Goal: Find specific page/section: Find specific page/section

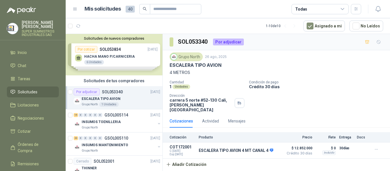
click at [119, 93] on p "SOL053340" at bounding box center [112, 92] width 21 height 4
click at [29, 89] on span "Solicitudes" at bounding box center [28, 92] width 20 height 6
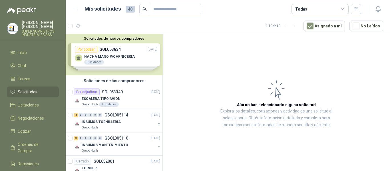
click at [133, 63] on div "Solicitudes de nuevos compradores Por cotizar SOL053834 27/08/25 HACHA MANO P/C…" at bounding box center [114, 54] width 97 height 41
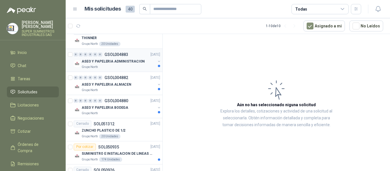
scroll to position [252, 0]
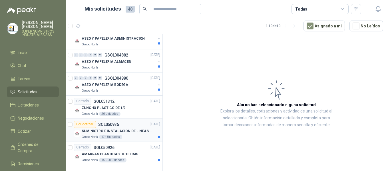
click at [131, 132] on p "SUMINISTRO E INSTALACION DE LINEAS DE VIDA" at bounding box center [117, 131] width 71 height 5
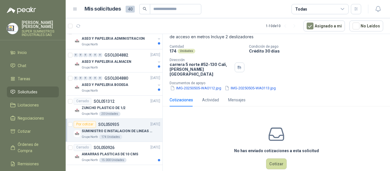
scroll to position [48, 0]
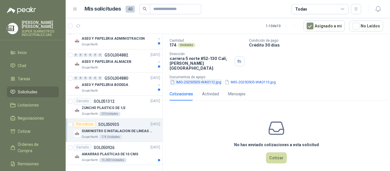
click at [210, 79] on button "IMG-20250505-WA0112.jpg" at bounding box center [196, 82] width 52 height 6
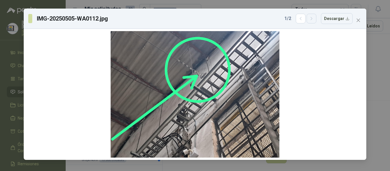
click at [314, 20] on icon "button" at bounding box center [312, 18] width 5 height 5
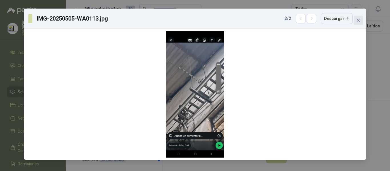
click at [358, 20] on icon "close" at bounding box center [358, 20] width 3 height 3
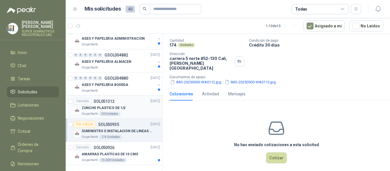
click at [128, 105] on div "ZUNCHO PLASTICO DE 1/2" at bounding box center [121, 108] width 79 height 7
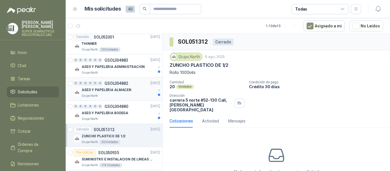
scroll to position [194, 0]
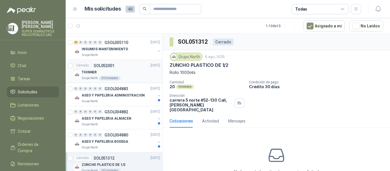
click at [133, 75] on div "THINNER" at bounding box center [121, 72] width 79 height 7
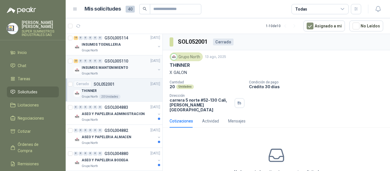
scroll to position [166, 0]
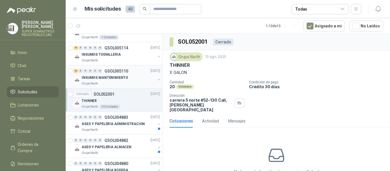
click at [131, 81] on div "INSUMOS MANTENIMIENTO" at bounding box center [119, 78] width 74 height 7
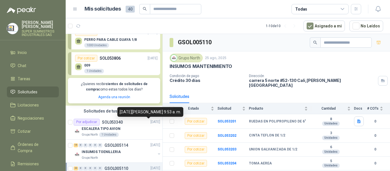
scroll to position [23, 0]
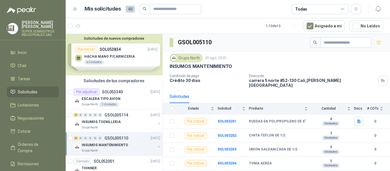
click at [39, 87] on link "Solicitudes" at bounding box center [33, 92] width 52 height 11
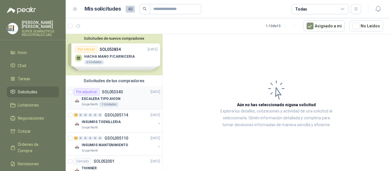
click at [134, 101] on div "ESCALERA TIPO AVION" at bounding box center [121, 98] width 79 height 7
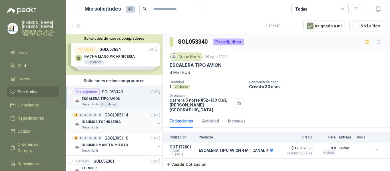
click at [127, 123] on div "INSUMOS TOENILLERIA" at bounding box center [119, 122] width 74 height 7
